Goal: Communication & Community: Answer question/provide support

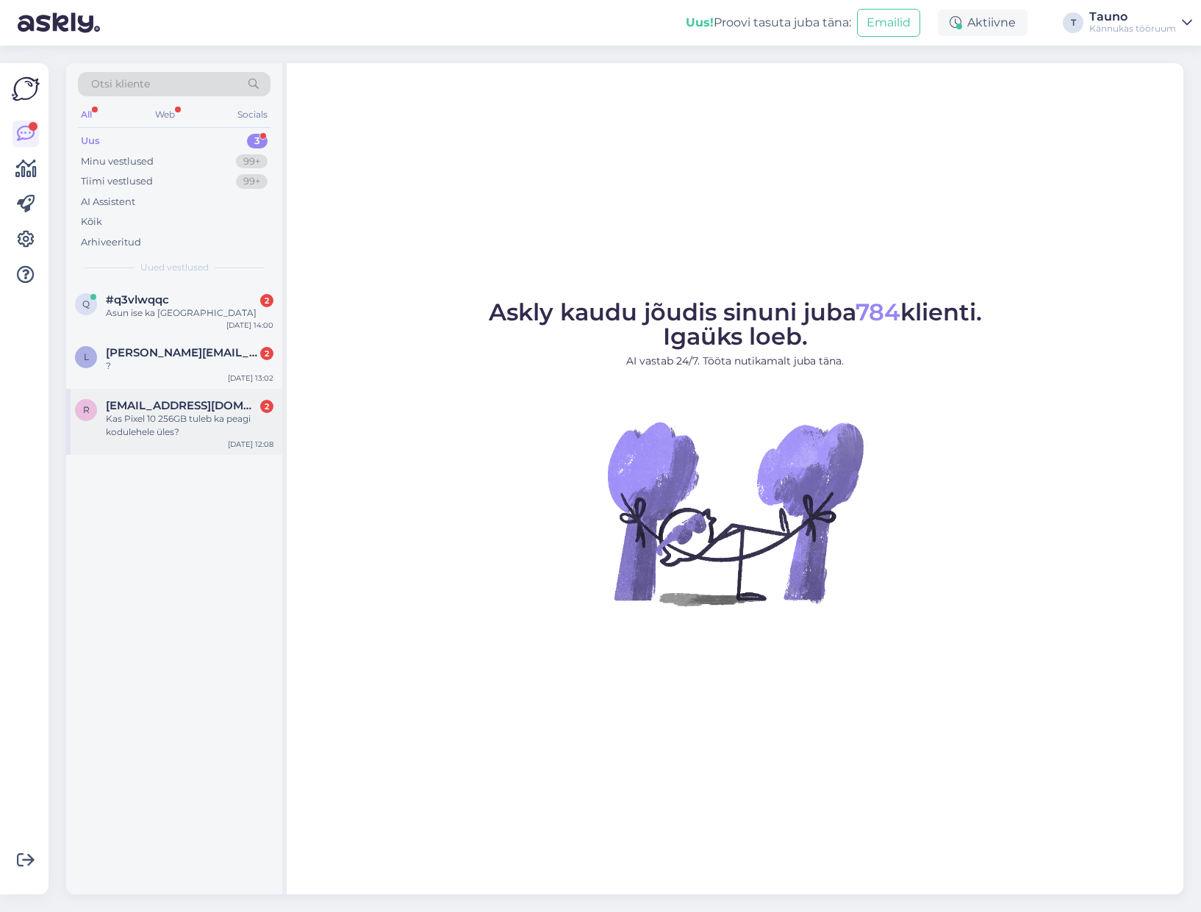
click at [163, 418] on div "Kas Pixel 10 256GB tuleb ka peagi kodulehele üles?" at bounding box center [190, 425] width 168 height 26
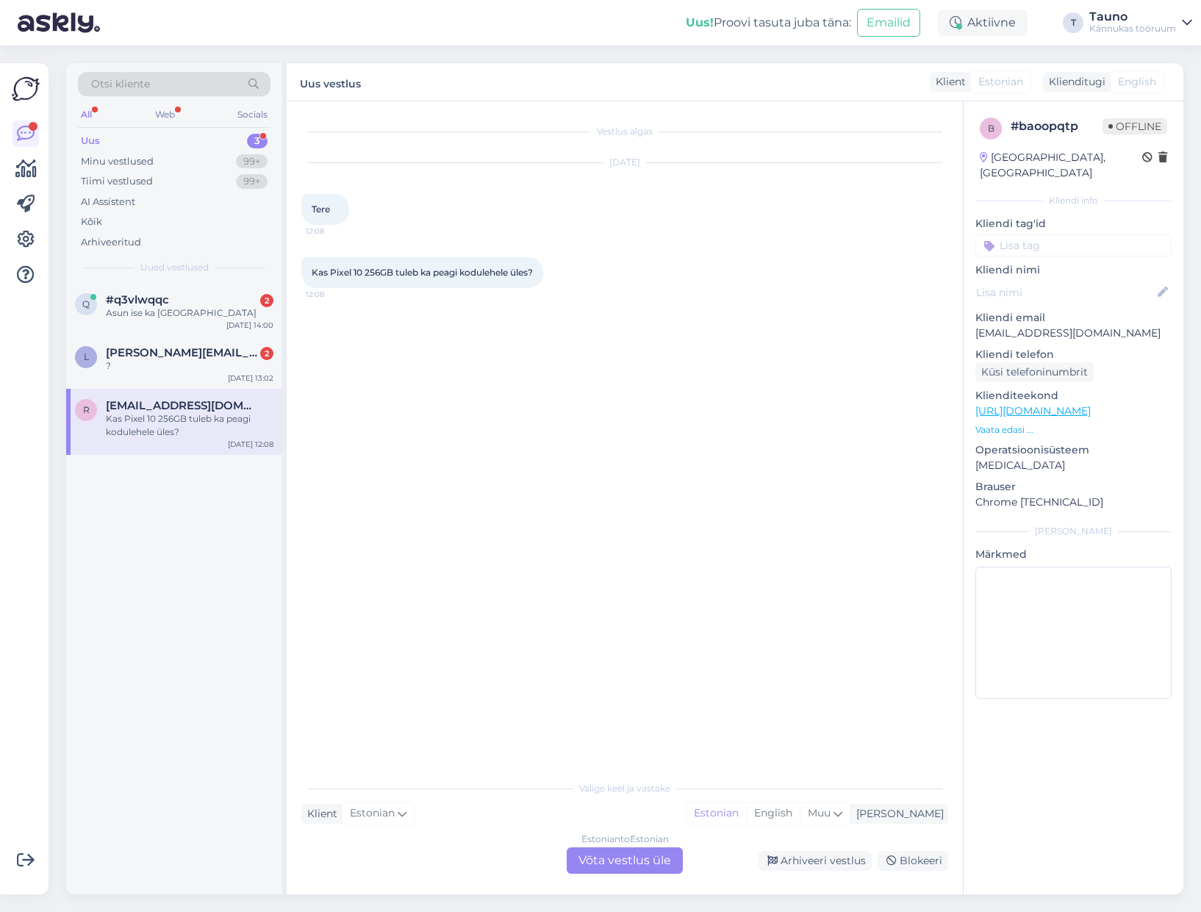
click at [615, 862] on div "Estonian to Estonian Võta vestlus üle" at bounding box center [624, 860] width 116 height 26
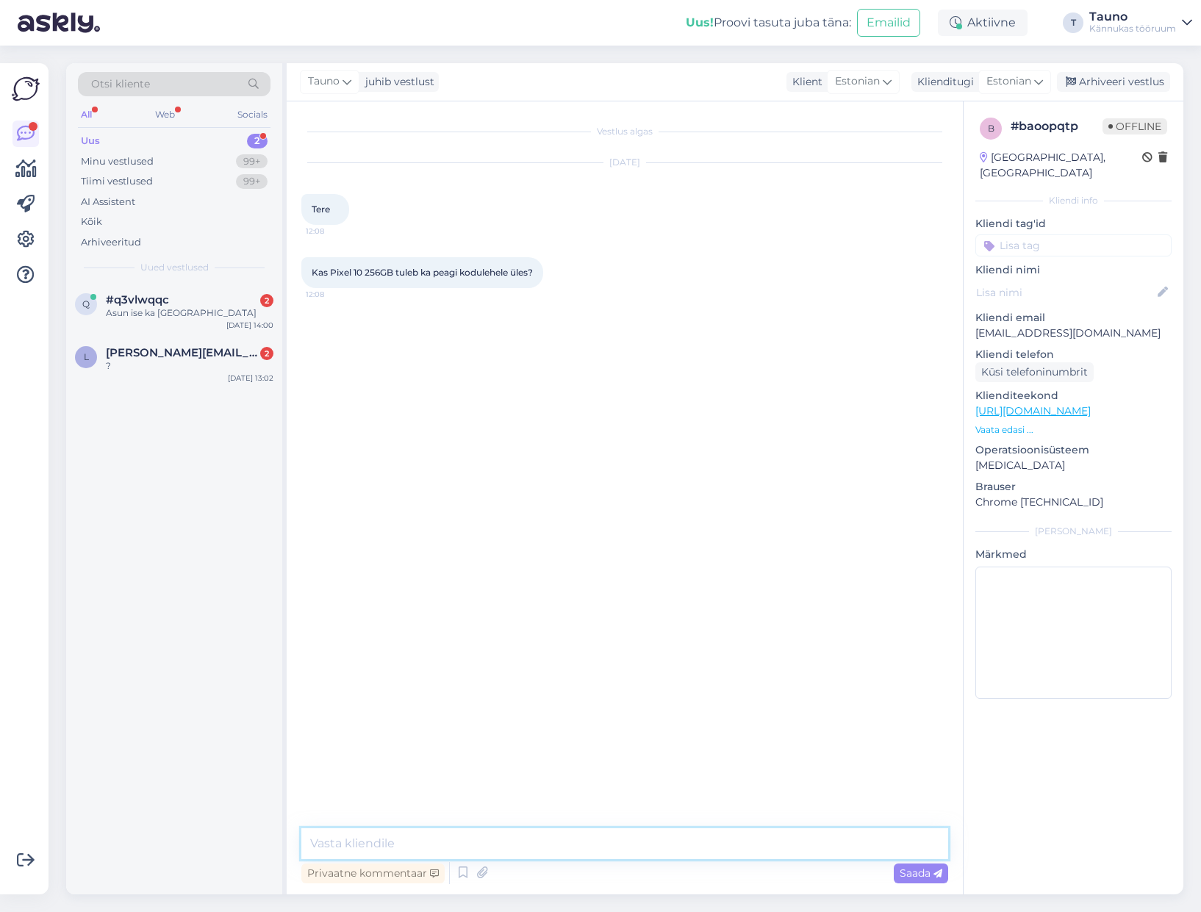
click at [412, 835] on textarea at bounding box center [624, 843] width 647 height 31
click at [462, 870] on icon at bounding box center [463, 873] width 18 height 22
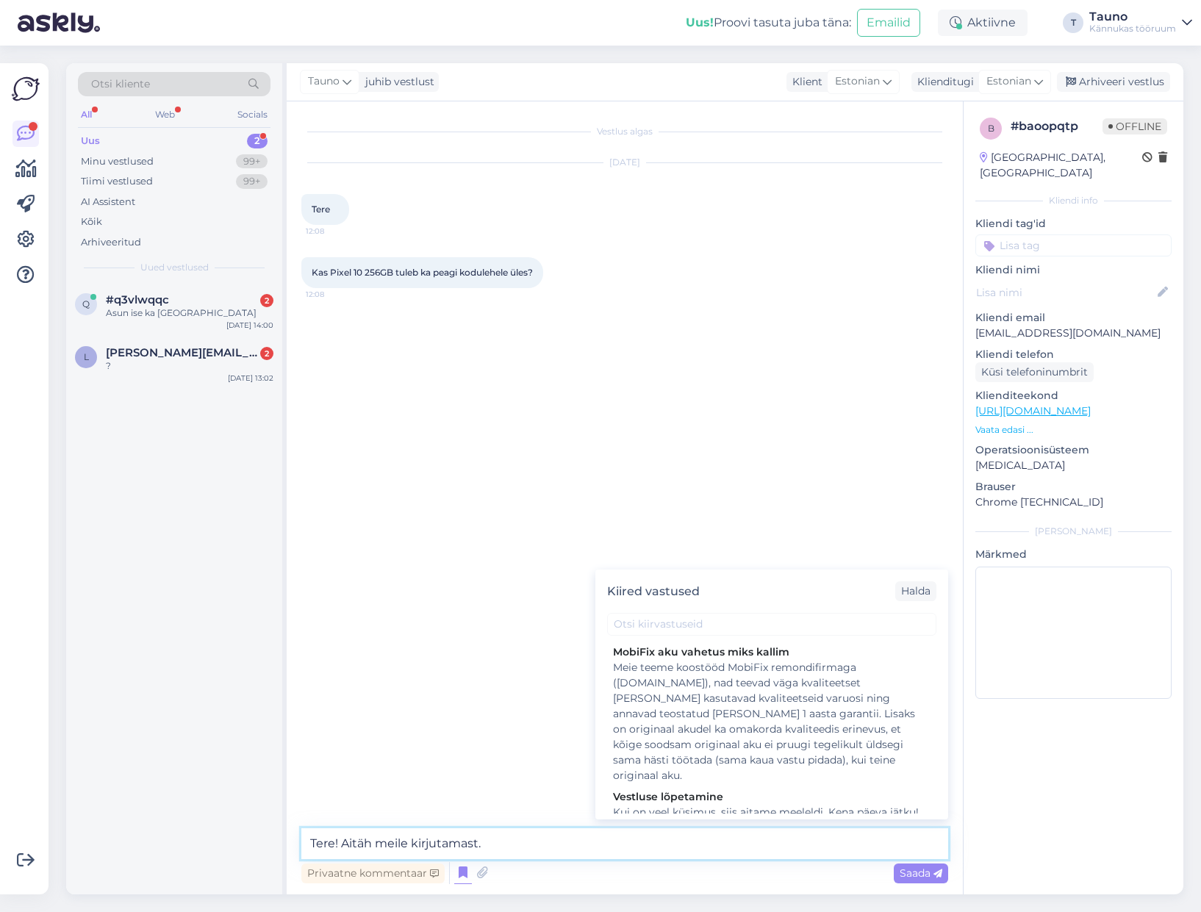
click at [501, 839] on textarea "Tere! Aitäh meile kirjutamast." at bounding box center [624, 843] width 647 height 31
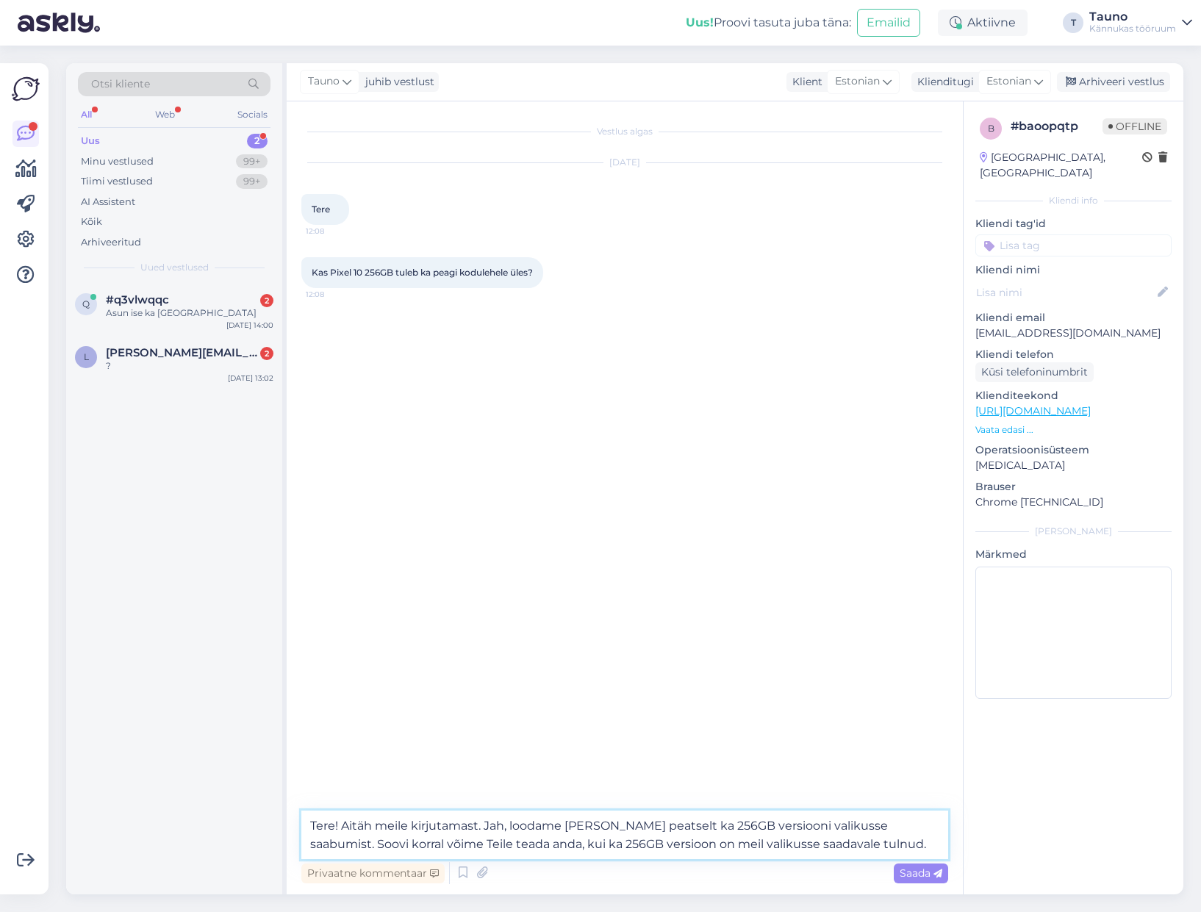
click at [483, 841] on textarea "Tere! Aitäh meile kirjutamast. Jah, loodame [PERSON_NAME] peatselt ka 256GB ver…" at bounding box center [624, 834] width 647 height 48
click at [517, 843] on textarea "Tere! Aitäh meile kirjutamast. Jah, loodame [PERSON_NAME] peatselt ka 256GB ver…" at bounding box center [624, 834] width 647 height 48
click at [626, 843] on textarea "Tere! Aitäh meile kirjutamast. Jah, loodame [PERSON_NAME] peatselt ka 256GB ver…" at bounding box center [624, 834] width 647 height 48
drag, startPoint x: 663, startPoint y: 838, endPoint x: 669, endPoint y: 908, distance: 70.1
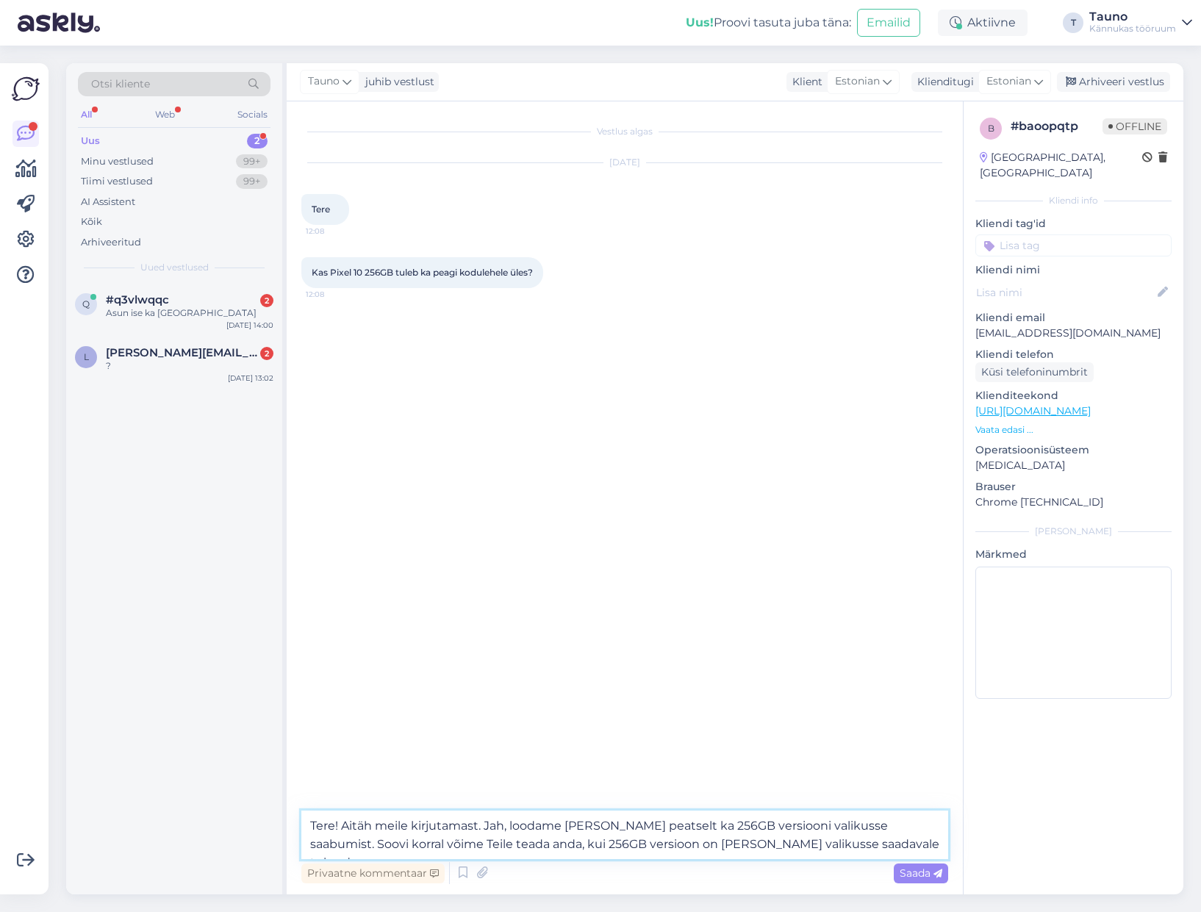
click at [663, 840] on textarea "Tere! Aitäh meile kirjutamast. Jah, loodame [PERSON_NAME] peatselt ka 256GB ver…" at bounding box center [624, 834] width 647 height 48
click at [841, 833] on textarea "Tere! Aitäh meile kirjutamast. Jah, loodame [PERSON_NAME] peatselt ka 256GB ver…" at bounding box center [624, 834] width 647 height 48
click at [841, 842] on textarea "Tere! Aitäh meile kirjutamast. Jah, loodame [PERSON_NAME] peatselt ka 256GB ver…" at bounding box center [624, 834] width 647 height 48
type textarea "Tere! Aitäh meile kirjutamast. Jah, loodame [PERSON_NAME] peatselt ka 256GB ver…"
click at [928, 876] on span "Saada" at bounding box center [920, 872] width 43 height 13
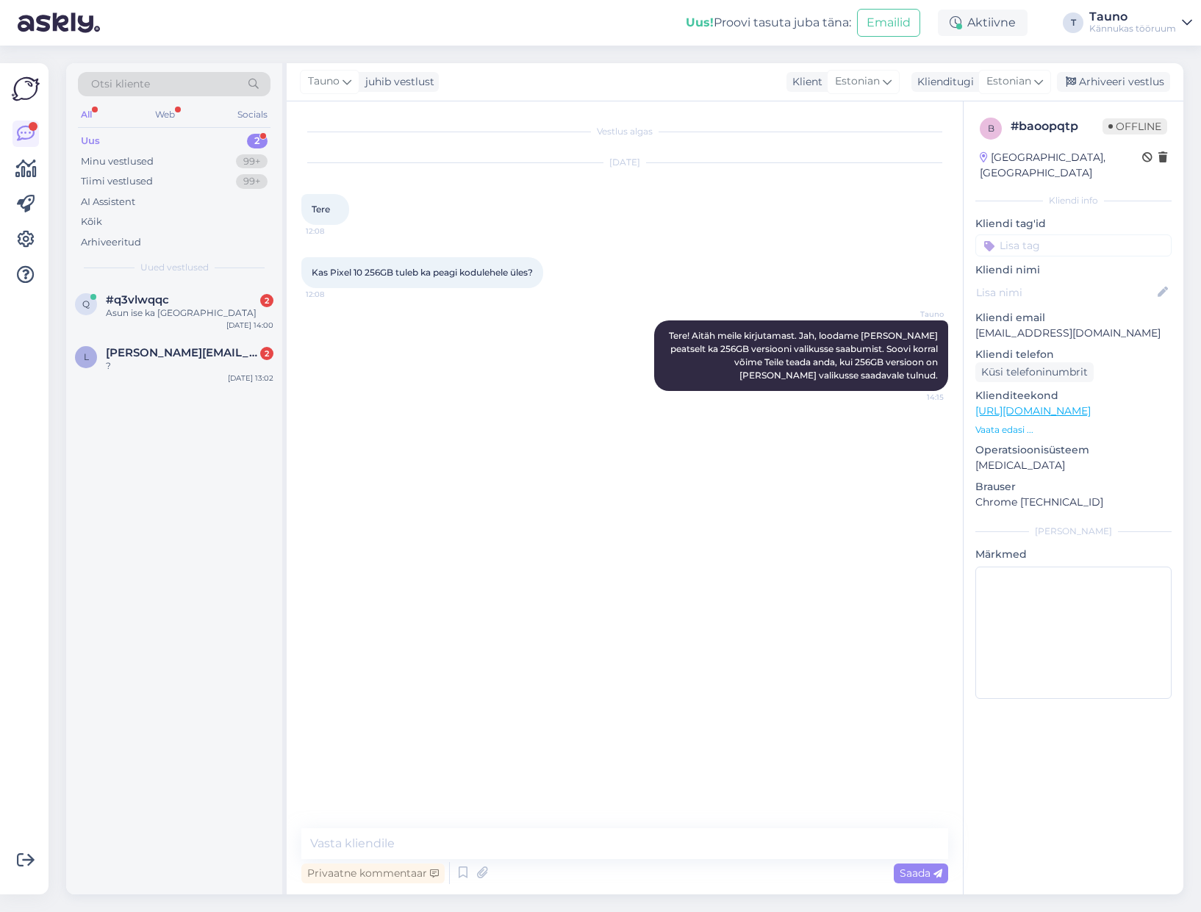
drag, startPoint x: 923, startPoint y: 877, endPoint x: 1004, endPoint y: 845, distance: 86.8
click at [1004, 845] on div "Vestlus algas [DATE] Tere 12:08 Kas Pixel 10 256GB tuleb ka peagi kodulehele ül…" at bounding box center [735, 497] width 896 height 793
click at [173, 359] on div "?" at bounding box center [190, 365] width 168 height 13
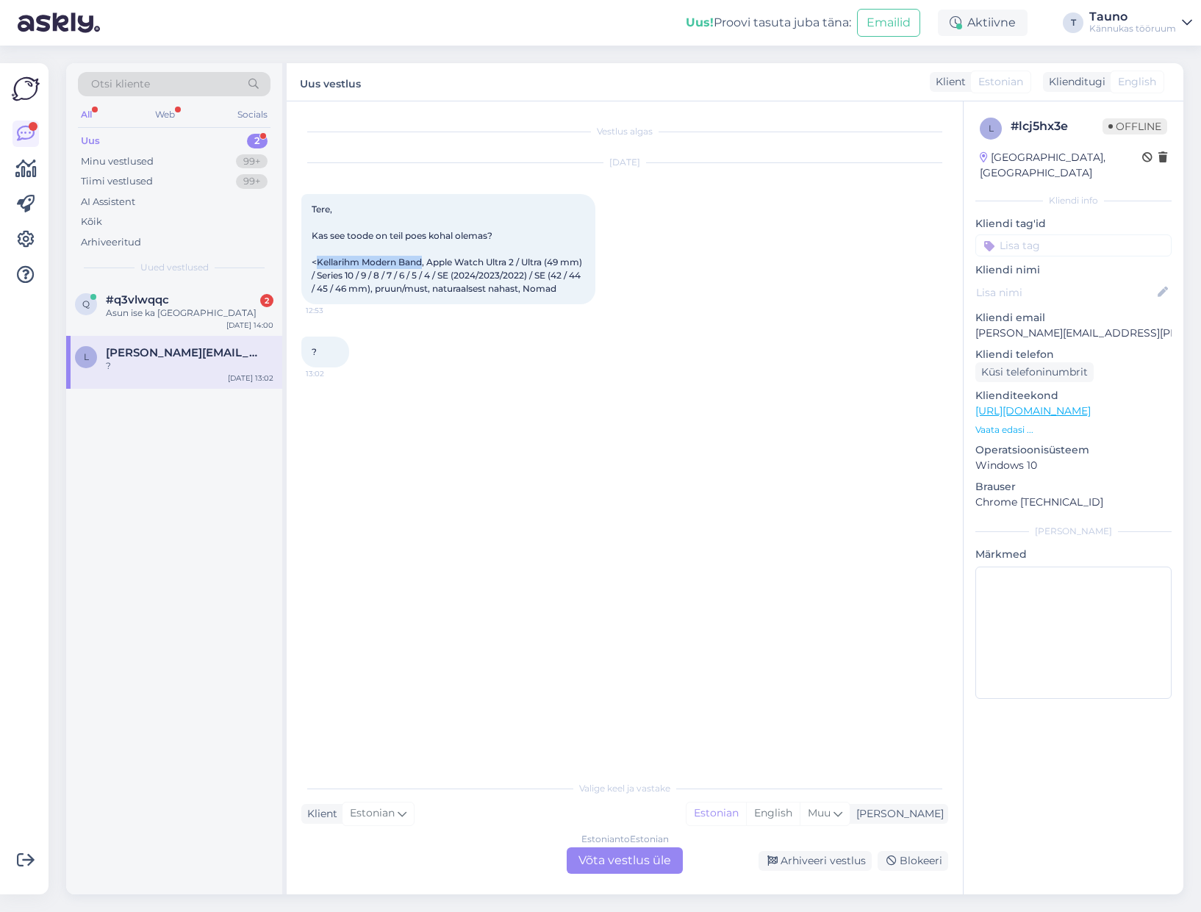
drag, startPoint x: 422, startPoint y: 258, endPoint x: 317, endPoint y: 262, distance: 105.9
click at [317, 262] on span "Tere, Kas see toode on teil poes kohal olemas? <Kellarihm Modern Band, Apple Wa…" at bounding box center [448, 249] width 273 height 90
copy span "Kellarihm Modern Band"
click at [641, 861] on div "Estonian to Estonian Võta vestlus üle" at bounding box center [624, 860] width 116 height 26
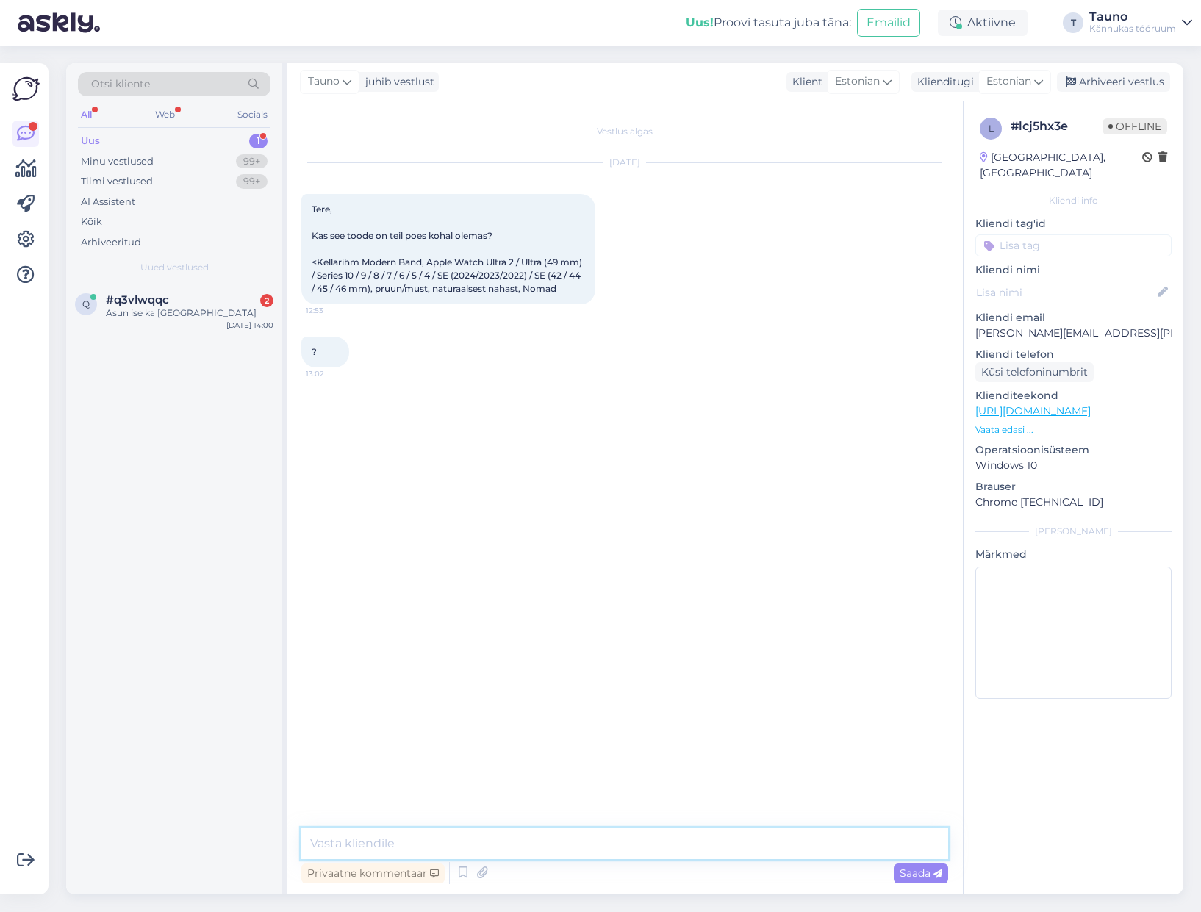
click at [383, 838] on textarea at bounding box center [624, 843] width 647 height 31
drag, startPoint x: 483, startPoint y: 842, endPoint x: 489, endPoint y: 852, distance: 11.5
click at [483, 842] on textarea "Tere! Aitäh meile kirjutamast. Jah, see toode on meil poes kohapeal olemas." at bounding box center [624, 843] width 647 height 31
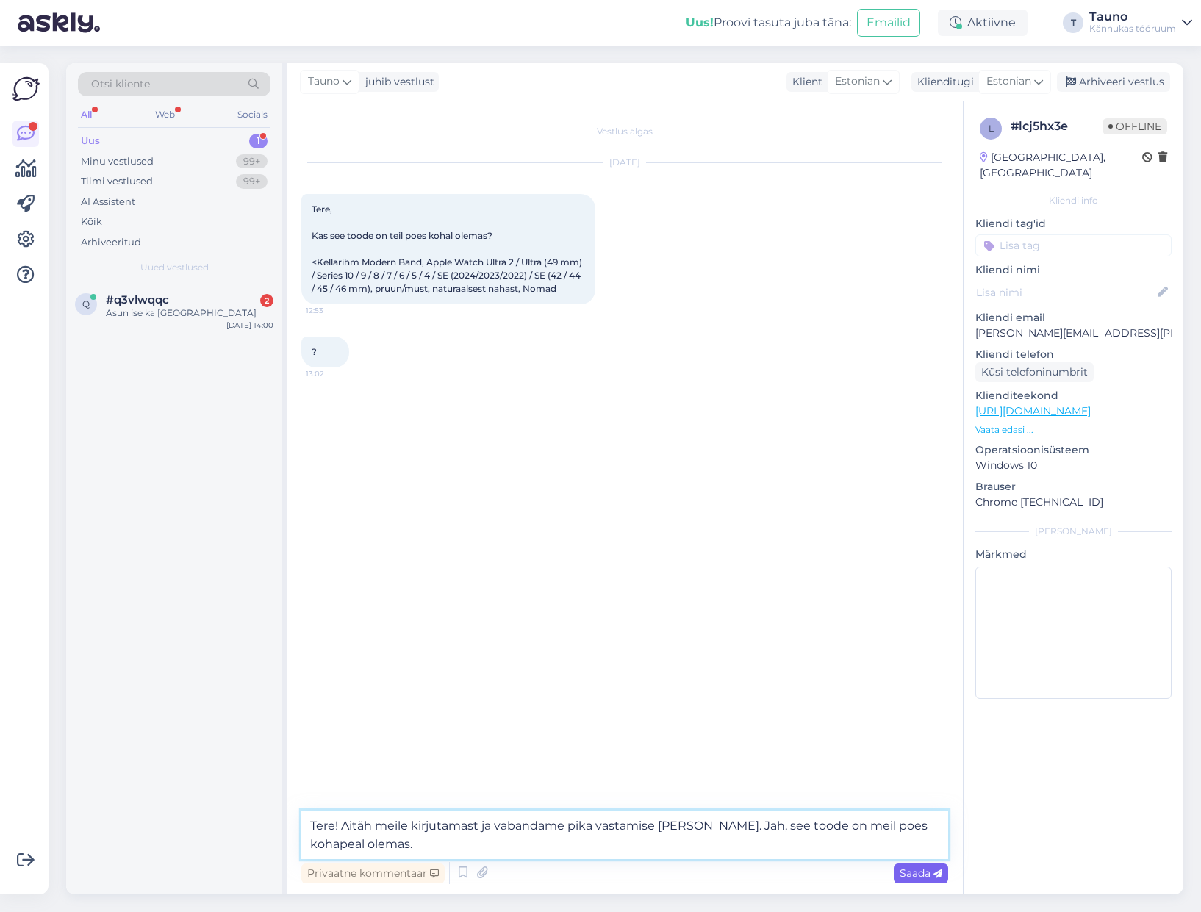
type textarea "Tere! Aitäh meile kirjutamast ja vabandame pika vastamise [PERSON_NAME]. Jah, s…"
click at [904, 874] on span "Saada" at bounding box center [920, 872] width 43 height 13
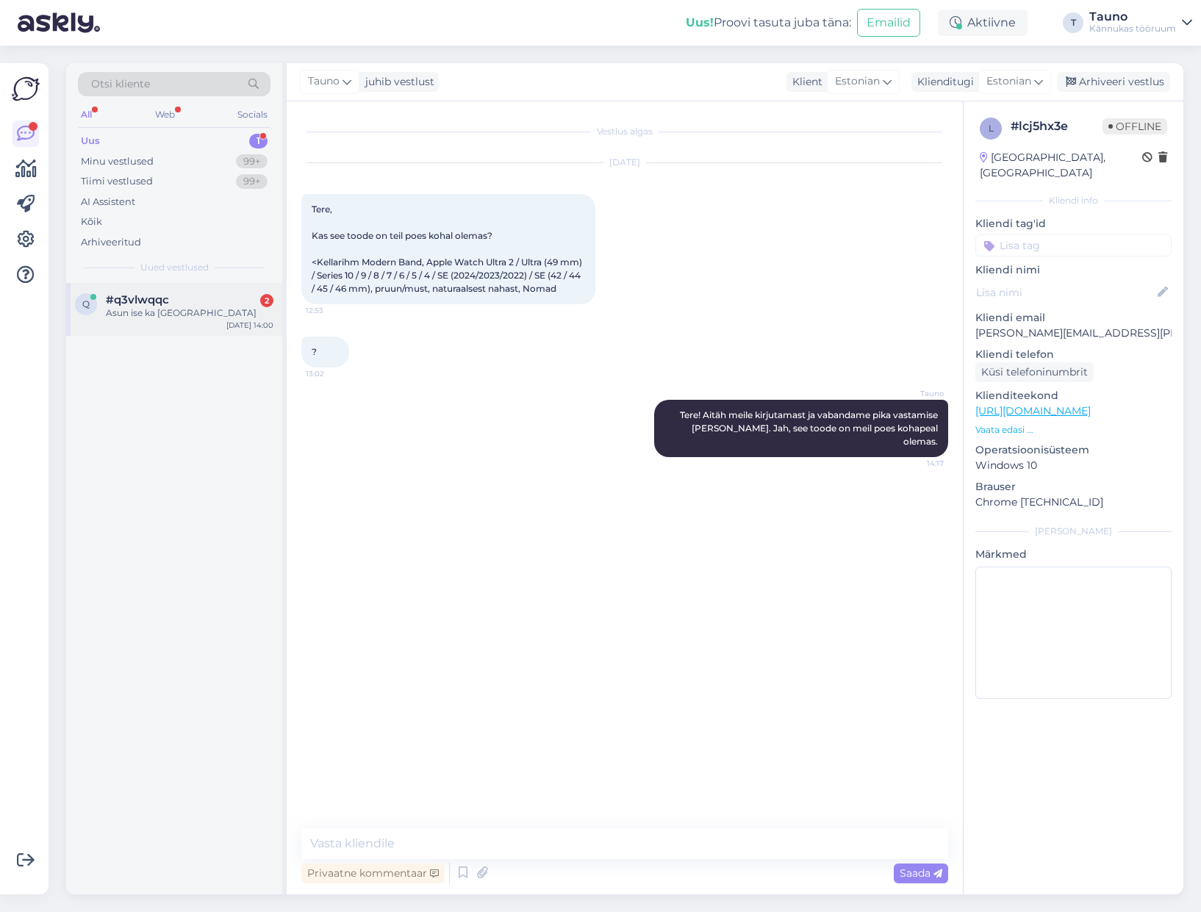
click at [140, 309] on div "Asun ise ka [GEOGRAPHIC_DATA]" at bounding box center [190, 312] width 168 height 13
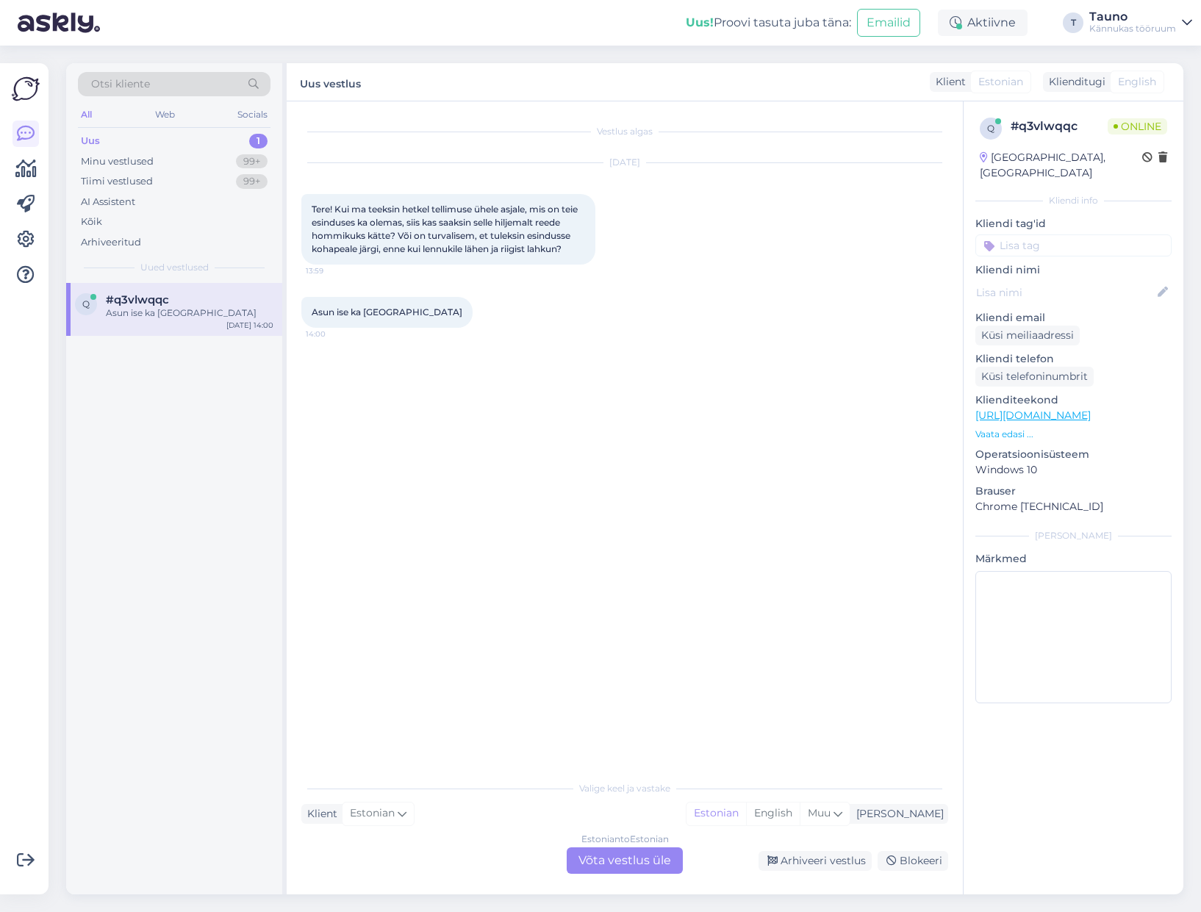
click at [615, 861] on div "Estonian to Estonian Võta vestlus üle" at bounding box center [624, 860] width 116 height 26
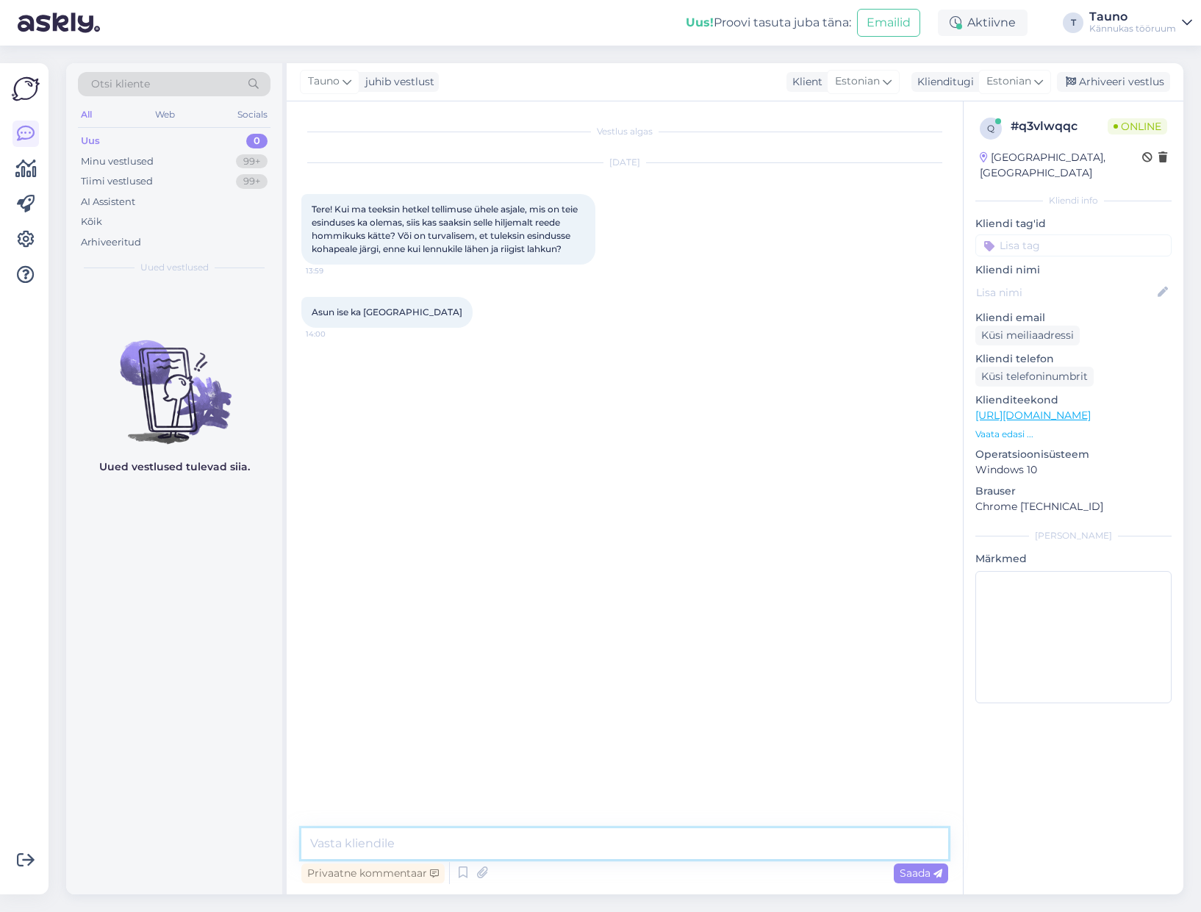
click at [345, 839] on textarea at bounding box center [624, 843] width 647 height 31
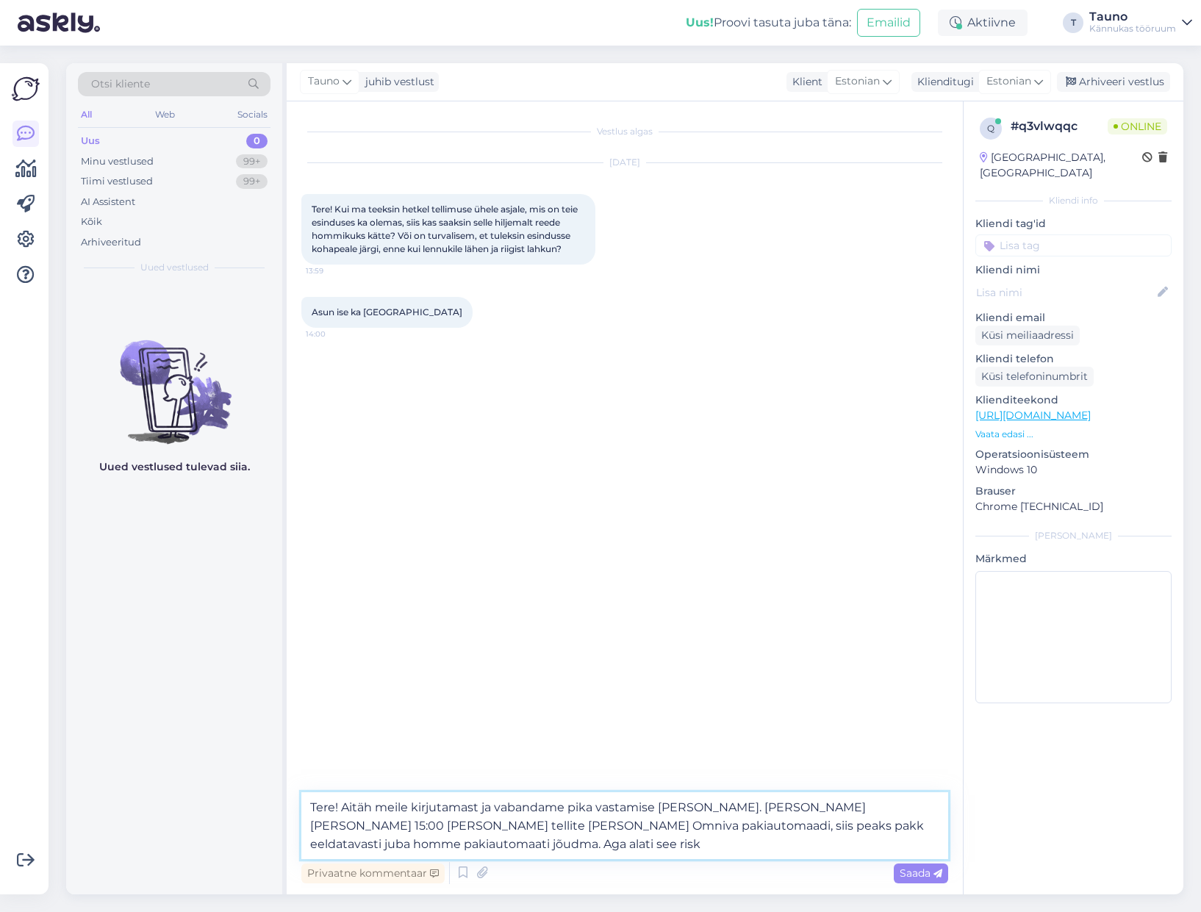
click at [874, 826] on textarea "Tere! Aitäh meile kirjutamast ja vabandame pika vastamise [PERSON_NAME]. [PERSO…" at bounding box center [624, 825] width 647 height 67
drag, startPoint x: 870, startPoint y: 824, endPoint x: 898, endPoint y: 846, distance: 35.6
click at [870, 824] on textarea "Tere! Aitäh meile kirjutamast ja vabandame pika vastamise [PERSON_NAME]. [PERSO…" at bounding box center [624, 825] width 647 height 67
click at [740, 851] on textarea "Tere! Aitäh meile kirjutamast ja vabandame pika vastamise [PERSON_NAME]. [PERSO…" at bounding box center [624, 825] width 647 height 67
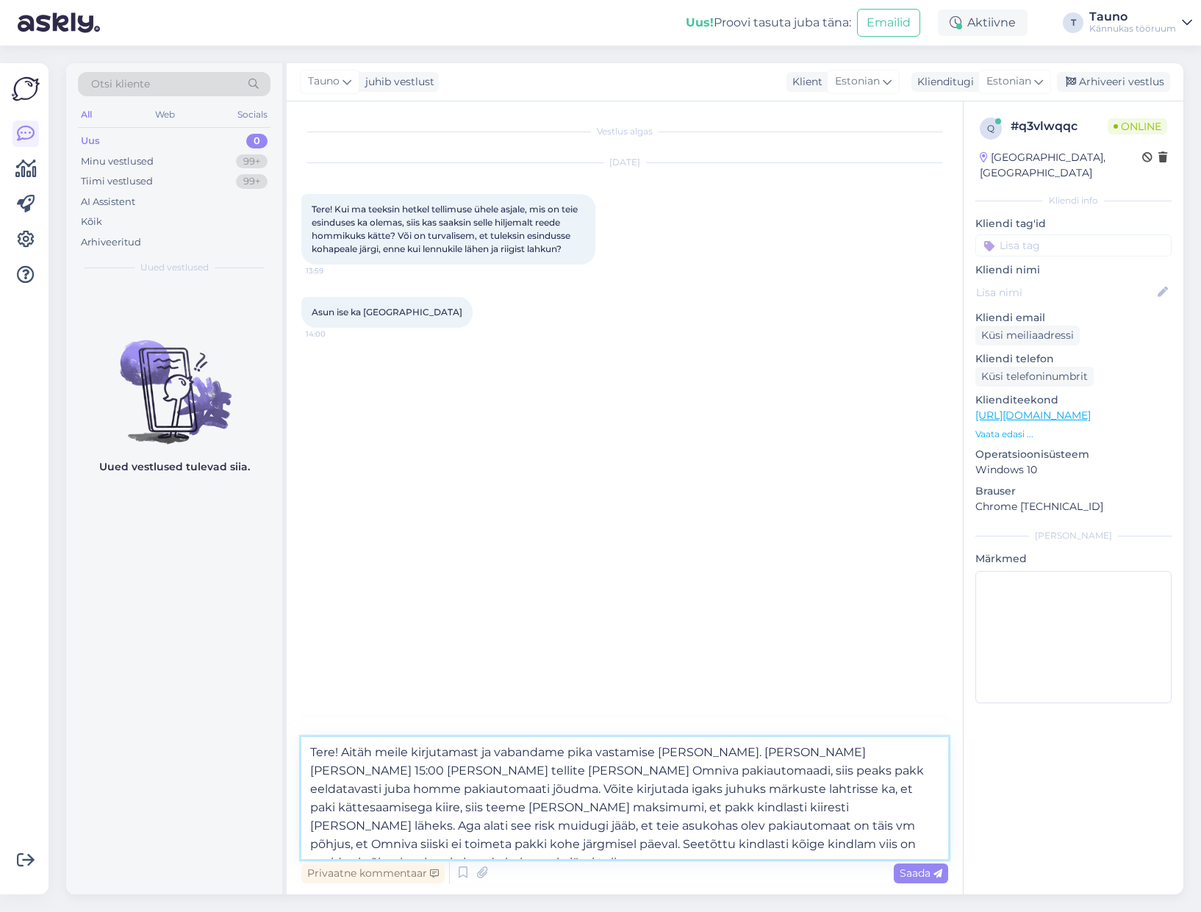
click at [766, 847] on textarea "Tere! Aitäh meile kirjutamast ja vabandame pika vastamise [PERSON_NAME]. [PERSO…" at bounding box center [624, 798] width 647 height 122
click at [700, 827] on textarea "Tere! Aitäh meile kirjutamast ja vabandame pika vastamise [PERSON_NAME]. [PERSO…" at bounding box center [624, 798] width 647 height 122
type textarea "Tere! Aitäh meile kirjutamast ja vabandame pika vastamise [PERSON_NAME]. [PERSO…"
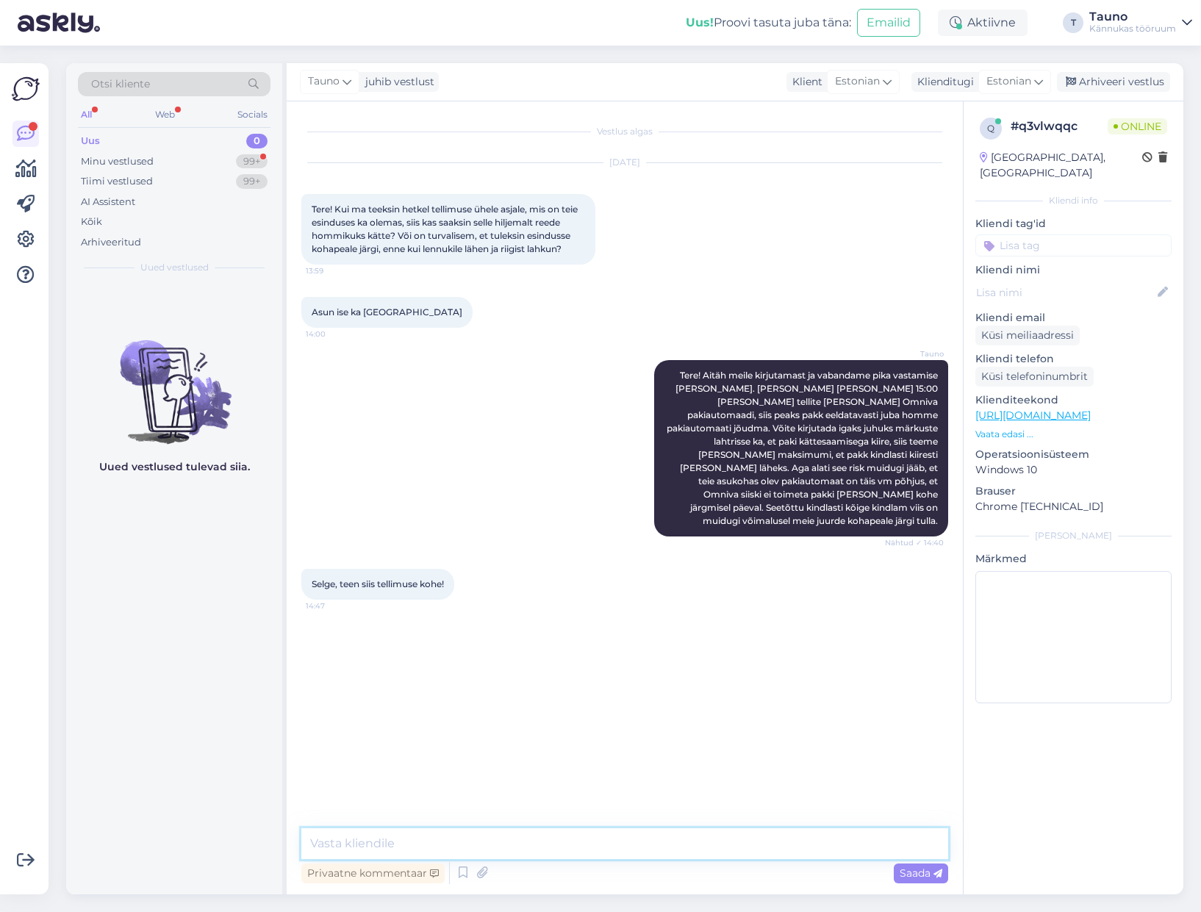
click at [372, 840] on textarea at bounding box center [624, 843] width 647 height 31
drag, startPoint x: 608, startPoint y: 843, endPoint x: 264, endPoint y: 843, distance: 343.9
click at [264, 843] on div "Otsi kliente All Web Socials Uus 0 Minu vestlused 99+ Tiimi vestlused 99+ AI As…" at bounding box center [624, 478] width 1117 height 831
drag, startPoint x: 431, startPoint y: 843, endPoint x: 470, endPoint y: 911, distance: 79.0
click at [431, 844] on textarea "Aitäh, saime tellimus kenasti [PERSON_NAME] paneme omalt poolt kohe [PERSON_NAM…" at bounding box center [624, 843] width 647 height 31
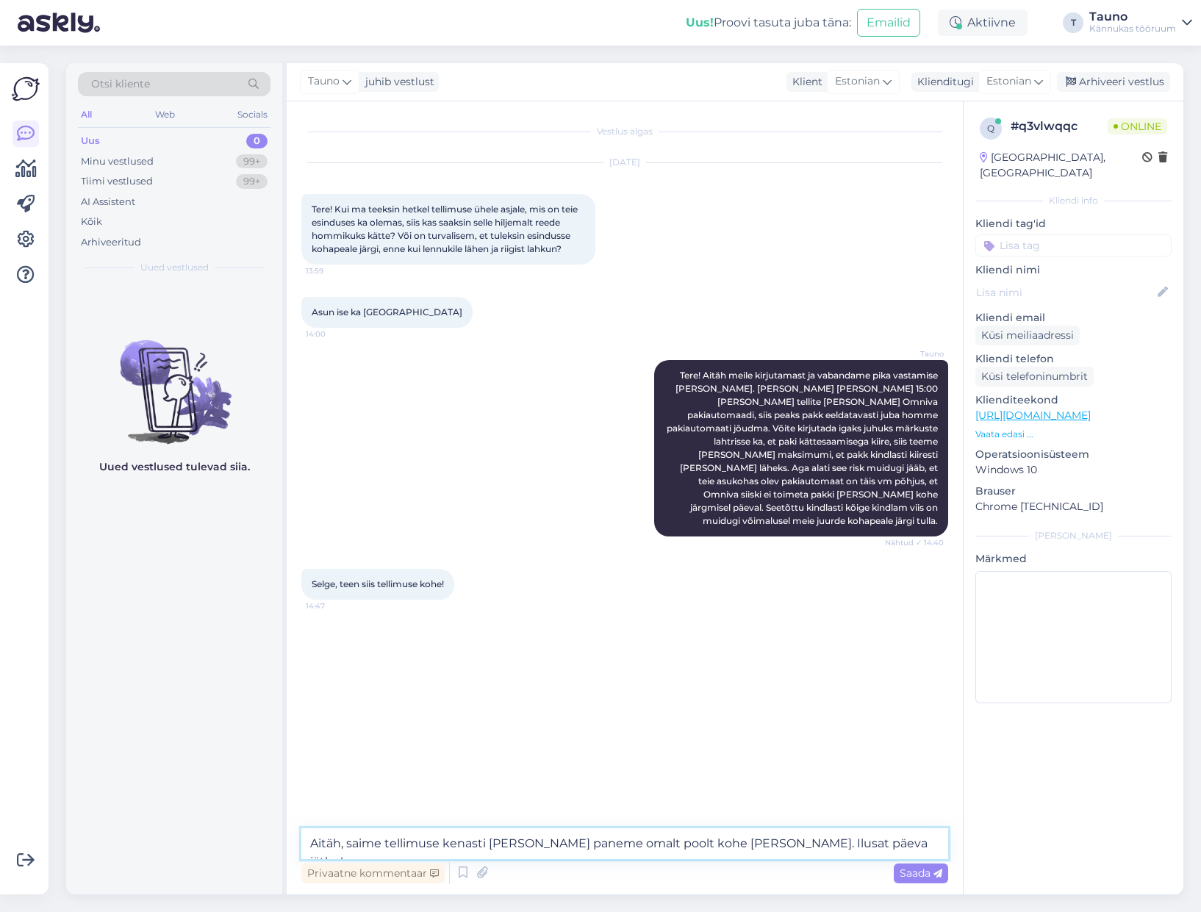
click at [885, 838] on textarea "Aitäh, saime tellimuse kenasti [PERSON_NAME] paneme omalt poolt kohe [PERSON_NA…" at bounding box center [624, 843] width 647 height 31
type textarea "Aitäh, saime tellimuse kenasti [PERSON_NAME] paneme omalt poolt kohe [PERSON_NA…"
click at [924, 873] on span "Saada" at bounding box center [920, 872] width 43 height 13
